Goal: Information Seeking & Learning: Learn about a topic

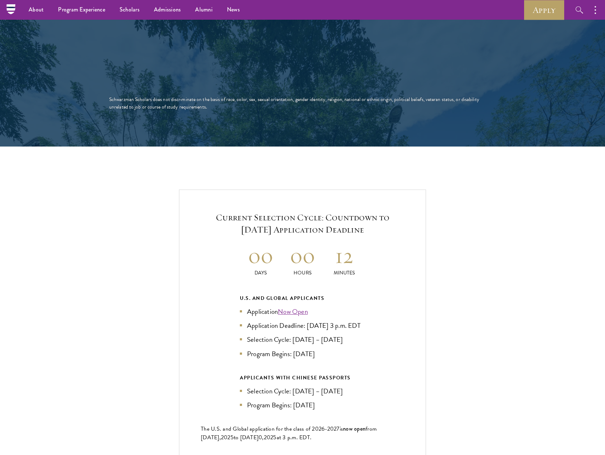
scroll to position [1361, 0]
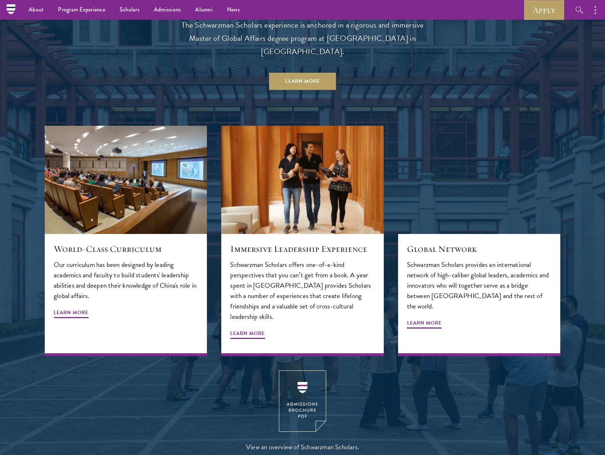
scroll to position [824, 0]
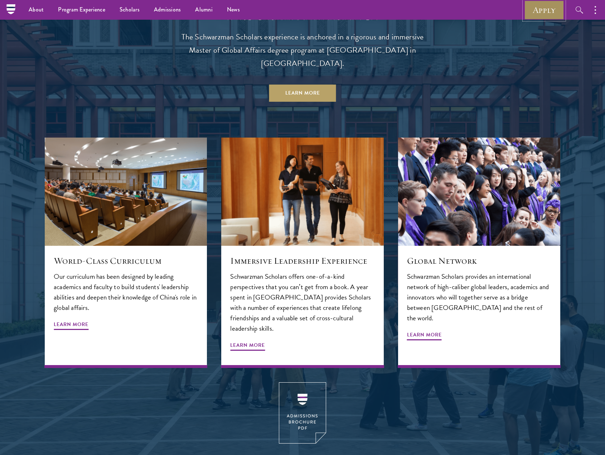
click at [538, 14] on link "Apply" at bounding box center [544, 10] width 40 height 20
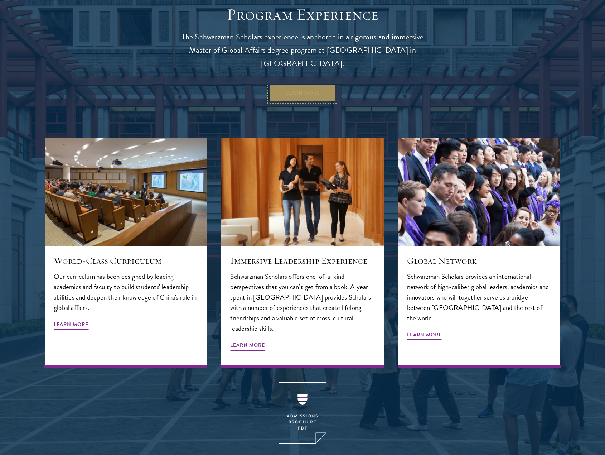
click at [306, 85] on link "Learn More" at bounding box center [302, 93] width 67 height 17
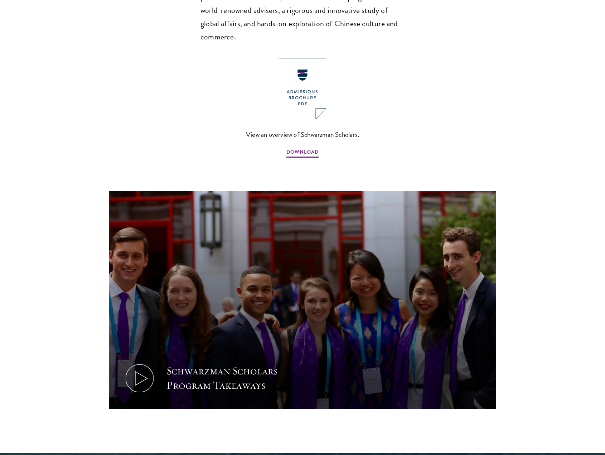
scroll to position [573, 0]
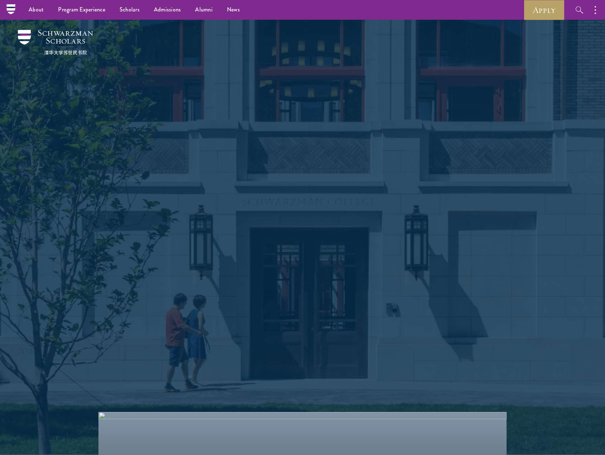
scroll to position [823, 0]
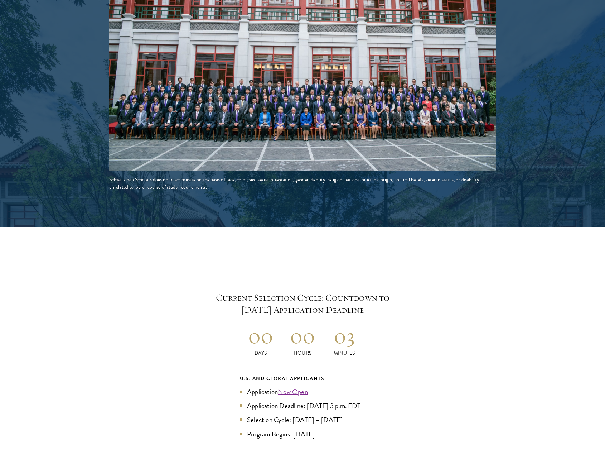
scroll to position [1361, 0]
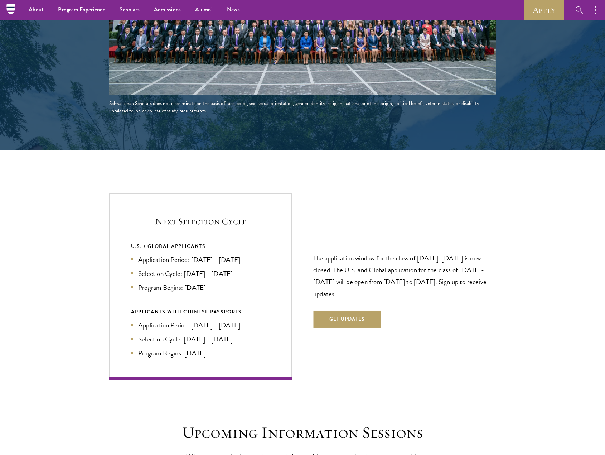
scroll to position [1361, 0]
